Goal: Transaction & Acquisition: Subscribe to service/newsletter

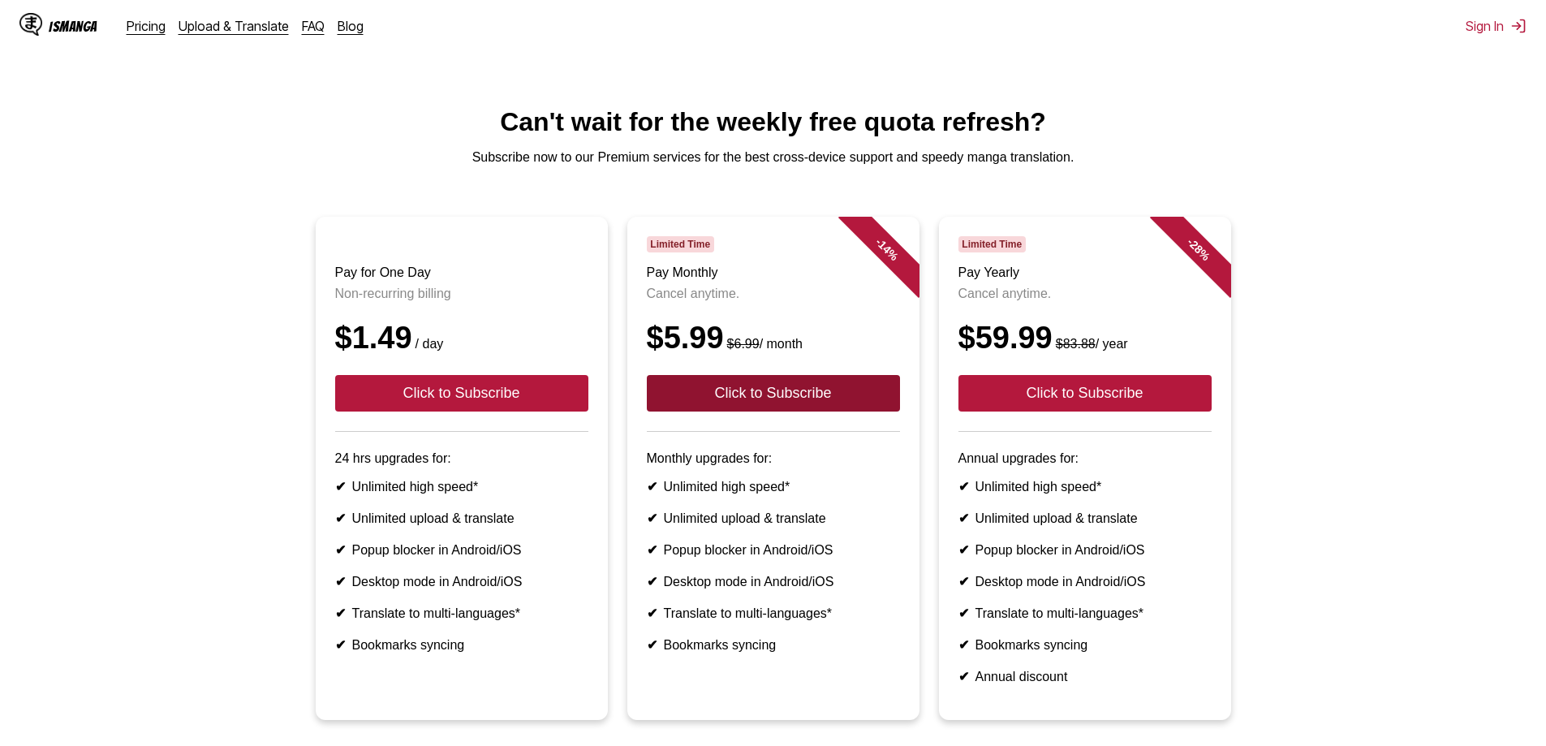
click at [720, 411] on button "Click to Subscribe" at bounding box center [773, 393] width 253 height 37
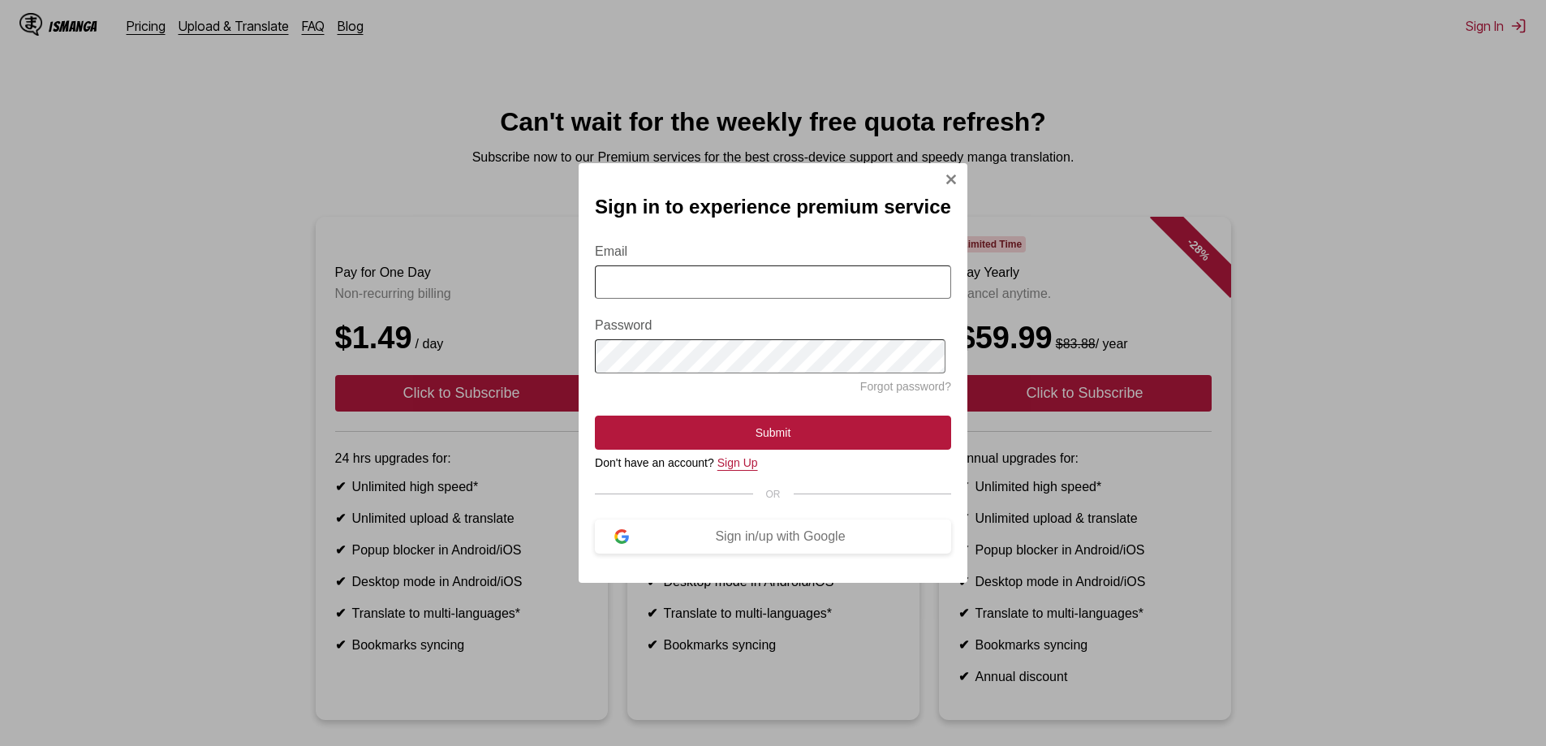
click at [739, 463] on link "Sign Up" at bounding box center [737, 462] width 41 height 13
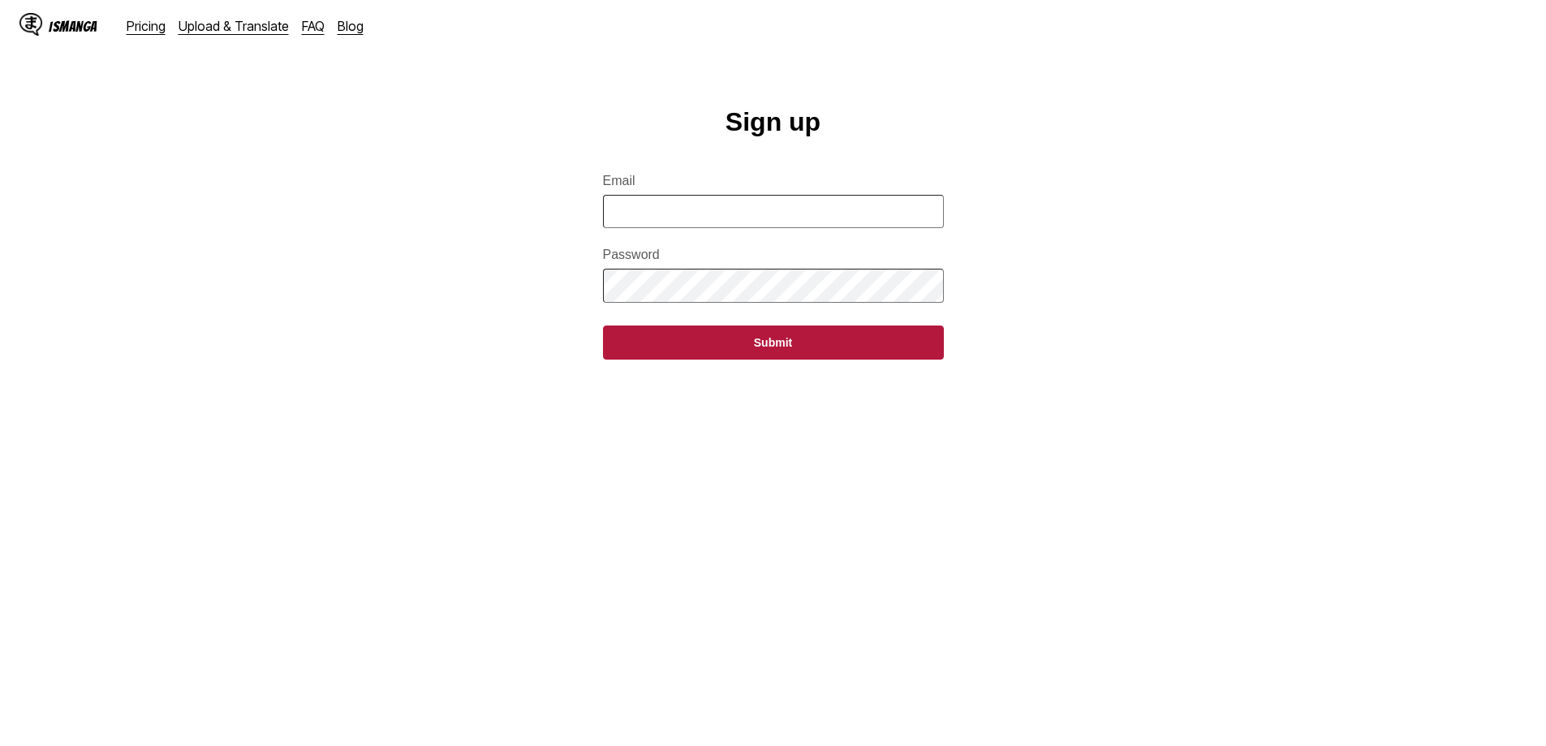
click at [653, 214] on input "Email" at bounding box center [773, 211] width 341 height 33
type input "**********"
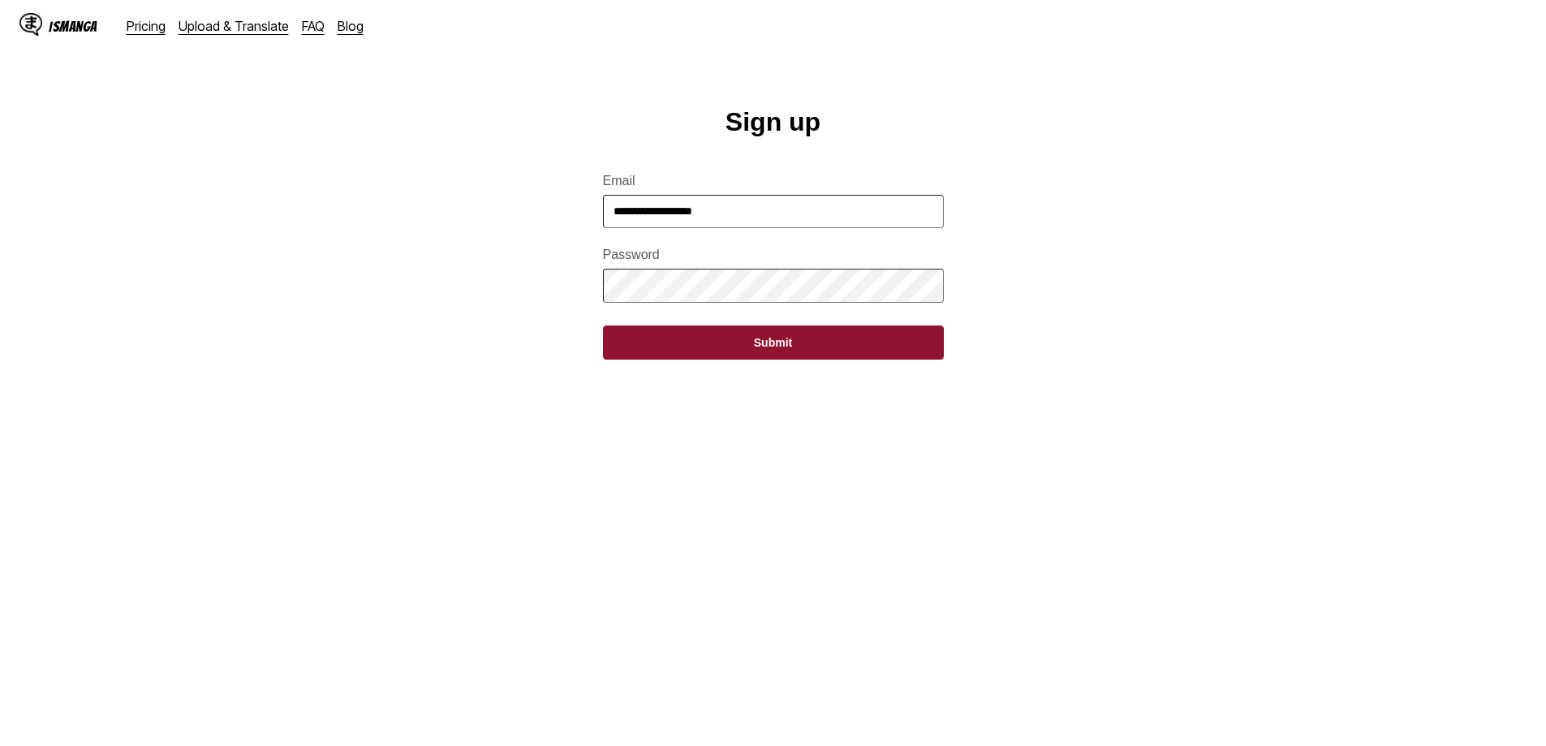
click at [700, 346] on button "Submit" at bounding box center [773, 342] width 341 height 34
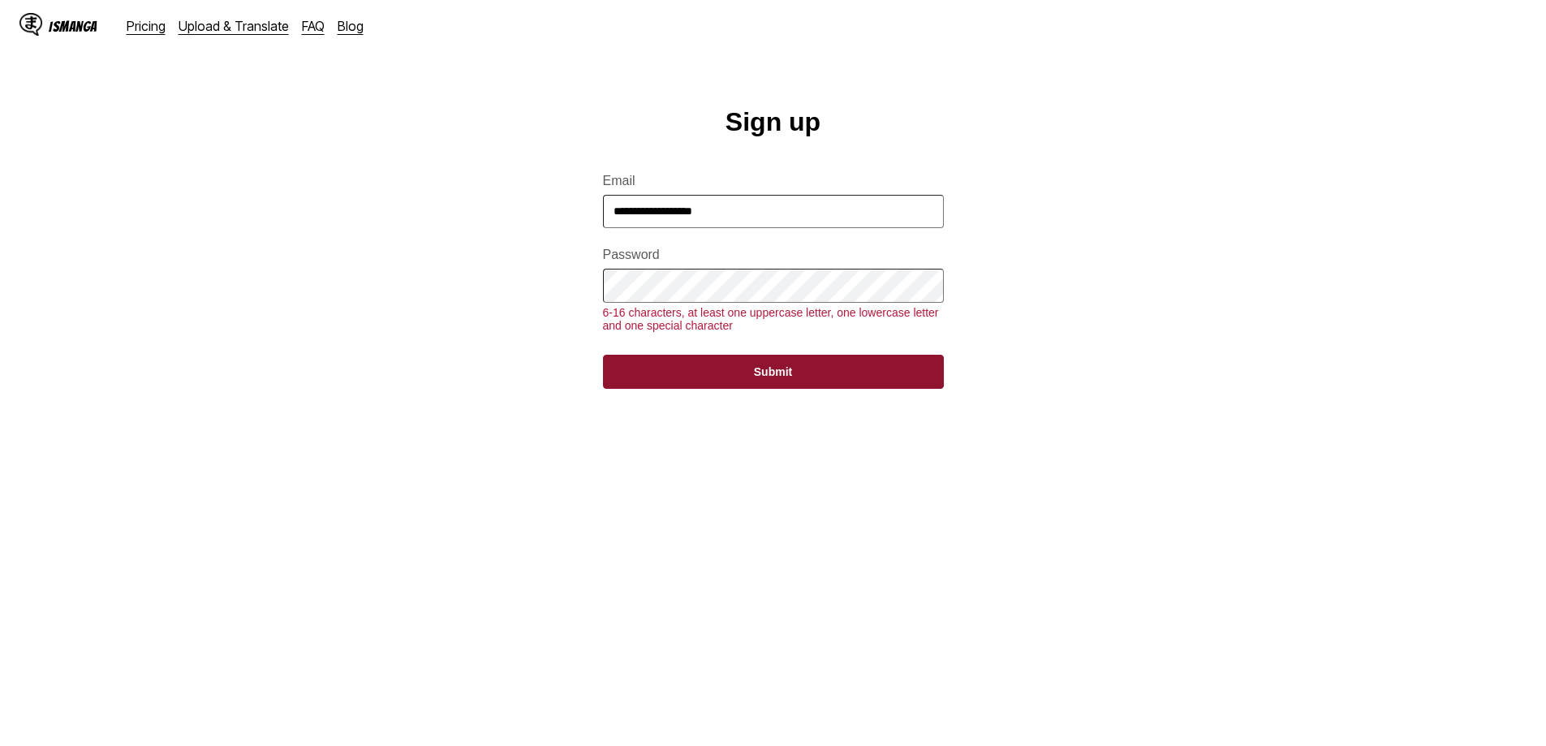
click at [766, 389] on button "Submit" at bounding box center [773, 372] width 341 height 34
click at [491, 308] on main "**********" at bounding box center [773, 442] width 1546 height 671
click at [603, 355] on button "Submit" at bounding box center [773, 372] width 341 height 34
click at [785, 379] on button "Submit" at bounding box center [773, 372] width 341 height 34
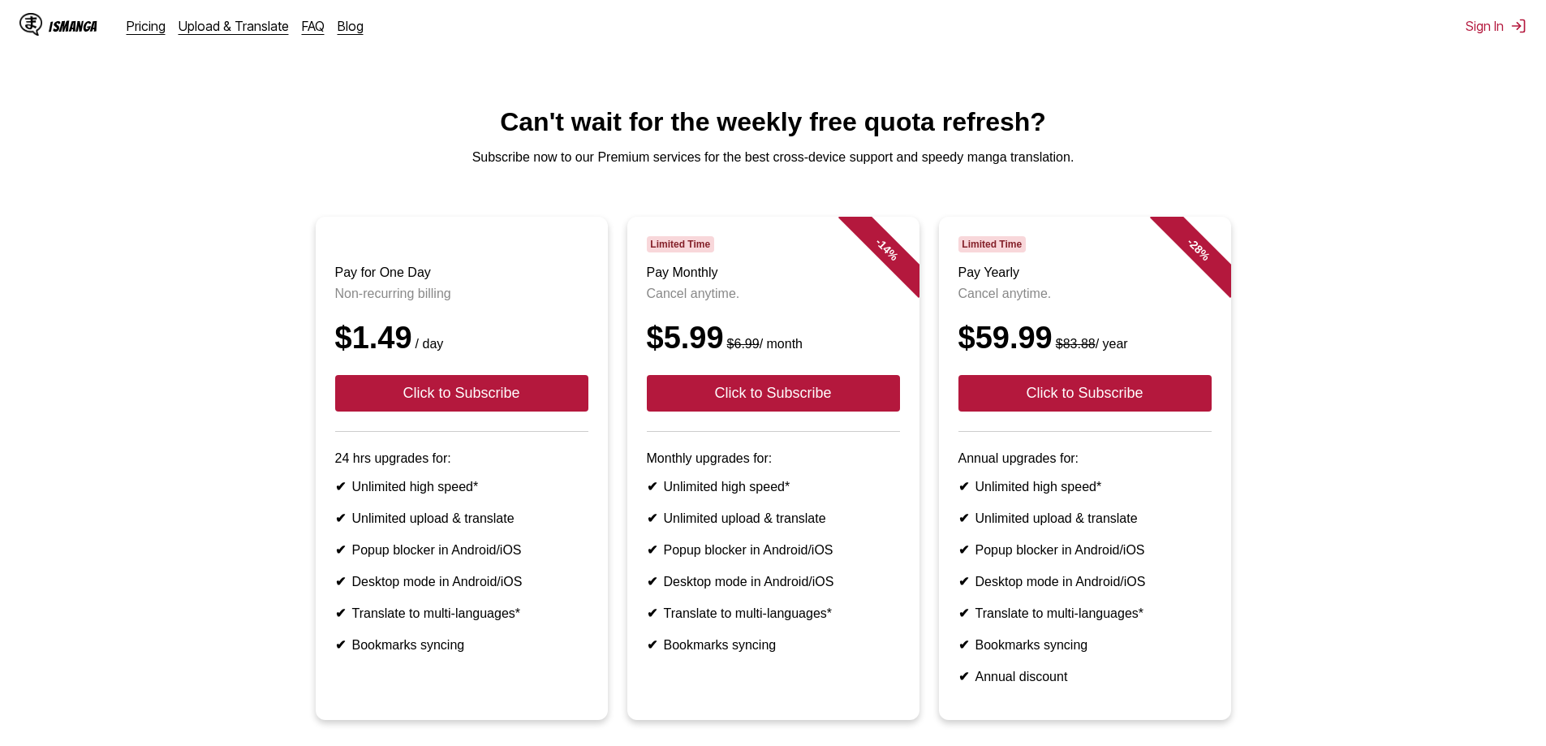
drag, startPoint x: 236, startPoint y: 254, endPoint x: 342, endPoint y: 289, distance: 111.1
click at [243, 254] on ul "Pay for One Day Non-recurring billing $1.49 / day Click to Subscribe 24 hrs upg…" at bounding box center [773, 478] width 1520 height 523
click at [705, 406] on button "Click to Subscribe" at bounding box center [773, 393] width 253 height 37
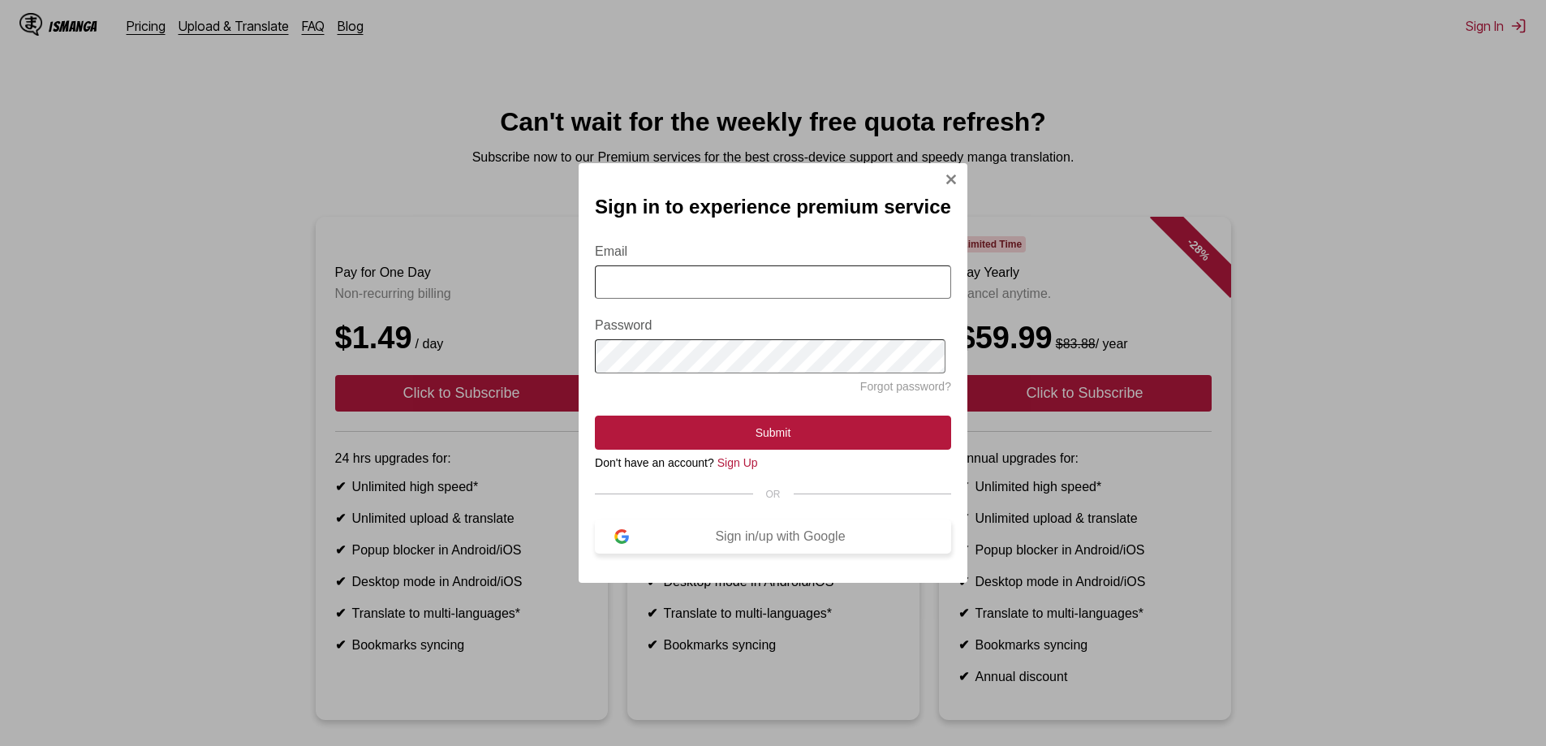
click at [722, 537] on div "Sign in/up with Google" at bounding box center [780, 536] width 303 height 15
click at [741, 535] on button "Sign in/up with Google" at bounding box center [773, 536] width 356 height 34
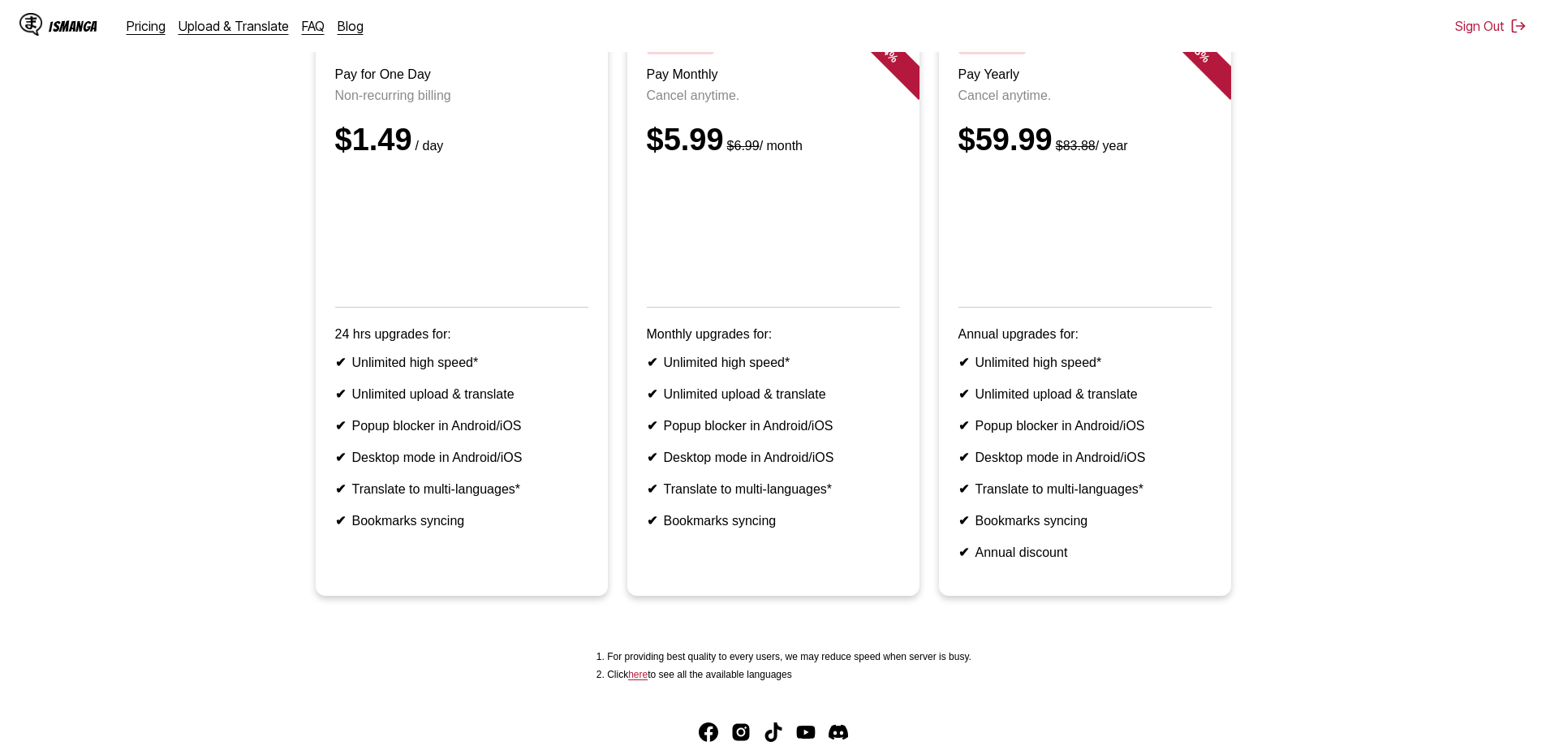
scroll to position [243, 0]
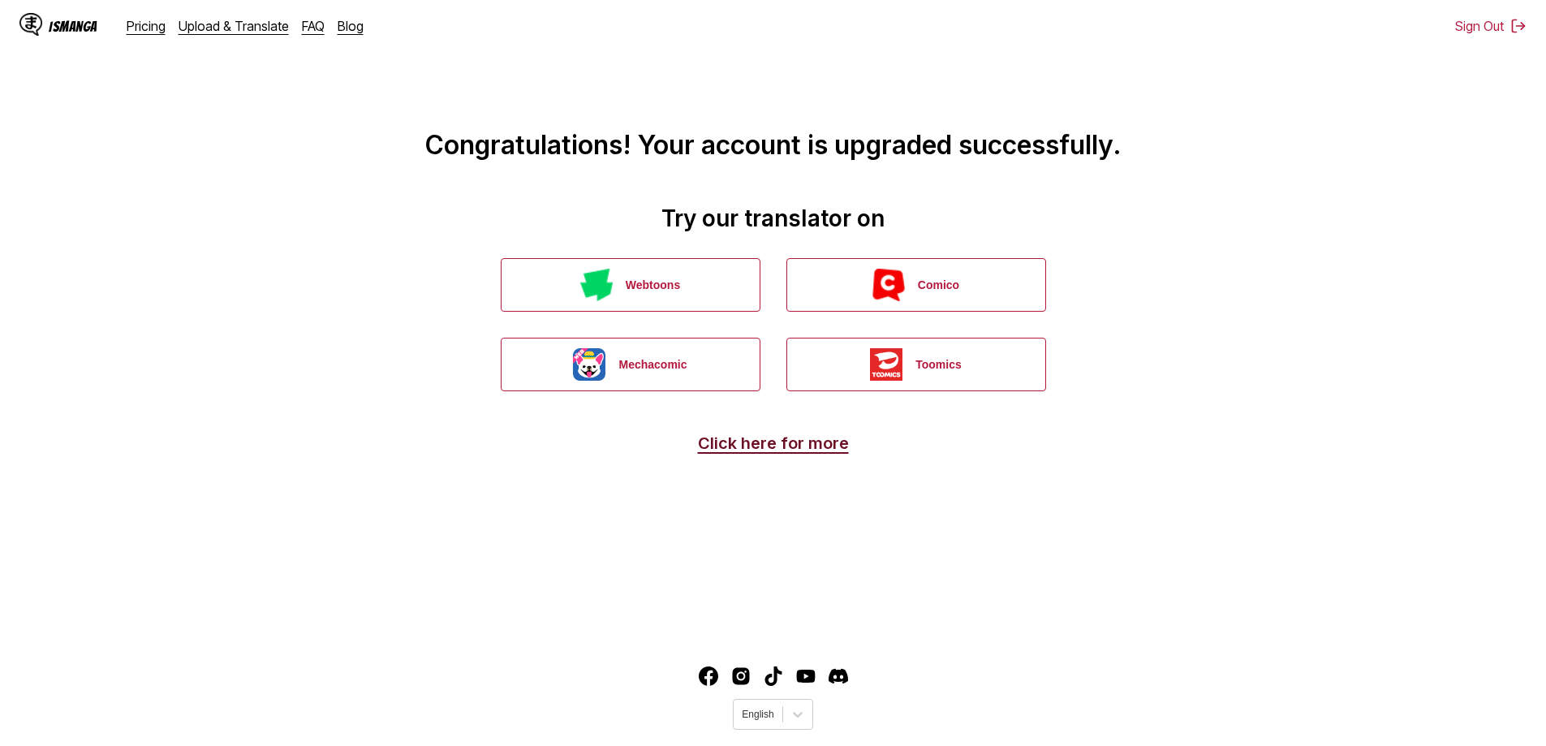
click at [766, 444] on link "Click here for more" at bounding box center [773, 442] width 151 height 19
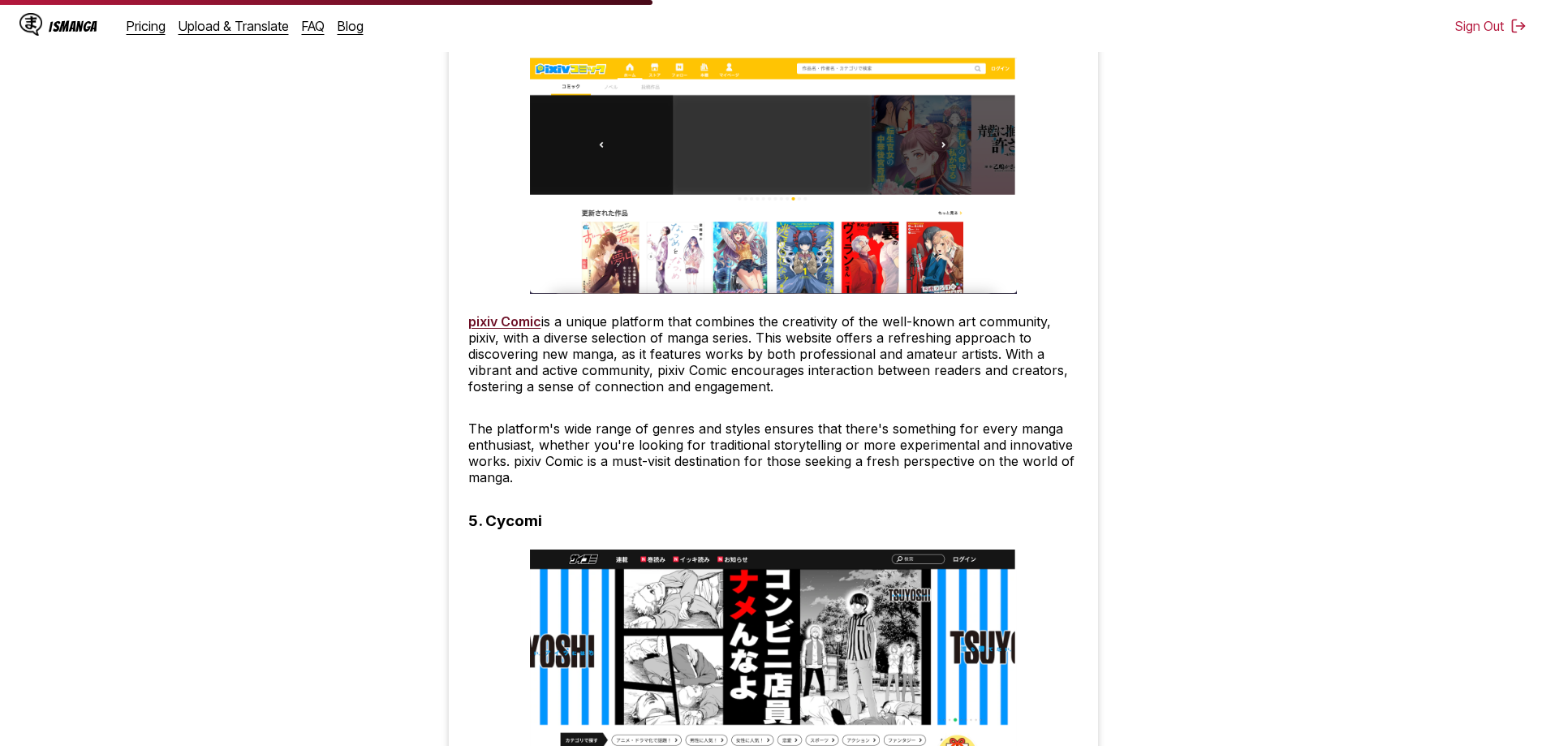
scroll to position [2760, 0]
